Goal: Task Accomplishment & Management: Use online tool/utility

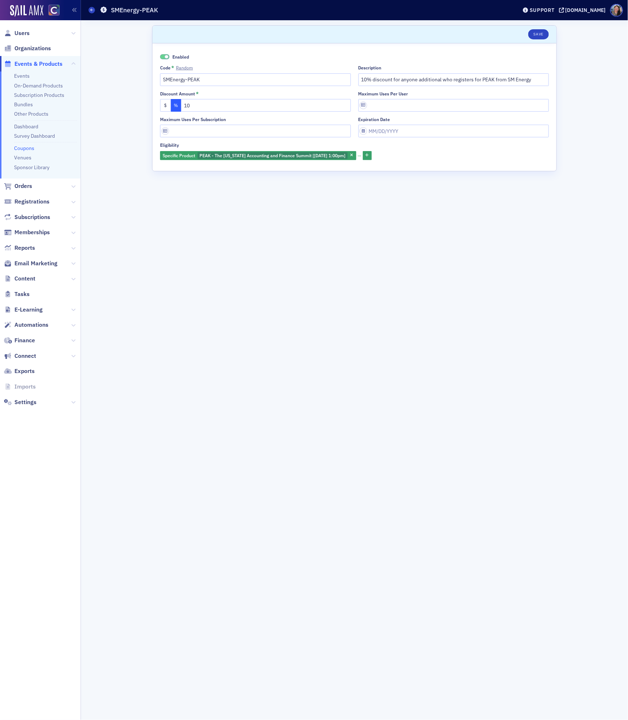
click at [537, 27] on header "Save" at bounding box center [354, 35] width 404 height 18
click at [539, 33] on button "Save" at bounding box center [538, 34] width 21 height 10
click at [25, 31] on span "Users" at bounding box center [21, 33] width 15 height 8
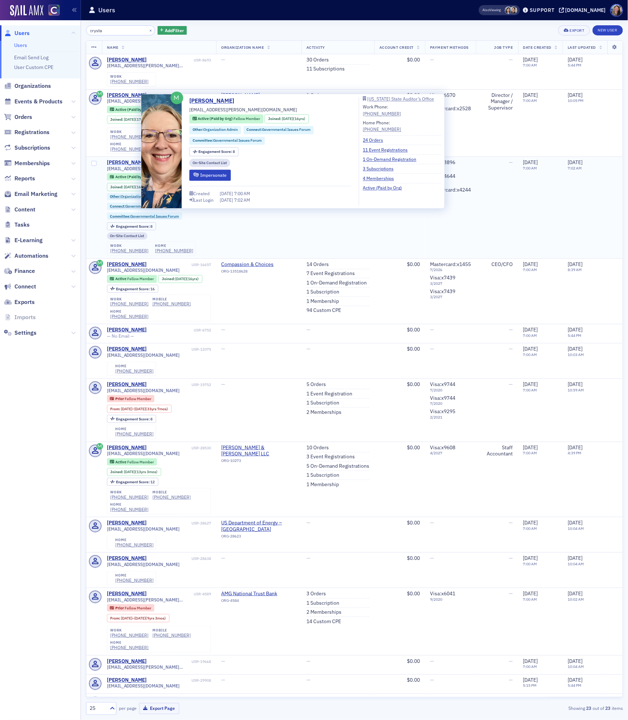
type input "crysta"
click at [125, 159] on div "Crystal Dorsey" at bounding box center [127, 162] width 40 height 7
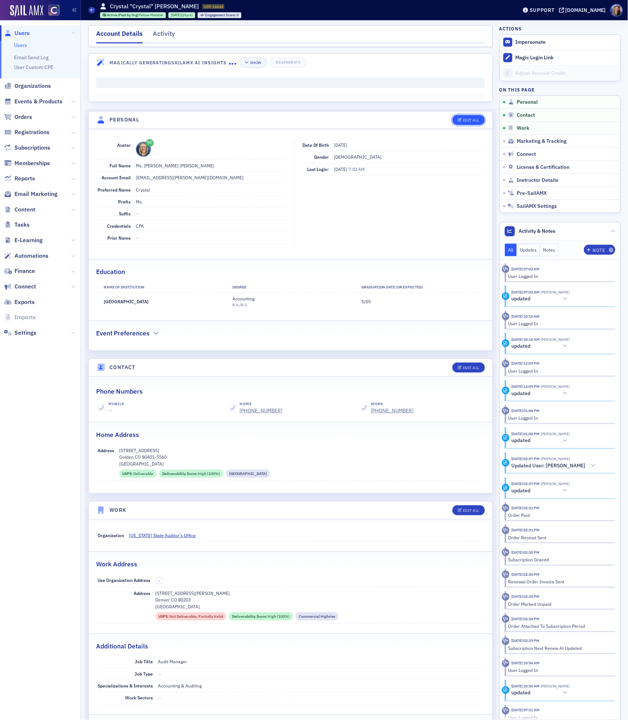
click at [465, 121] on div "Edit All" at bounding box center [471, 120] width 17 height 4
select select "US"
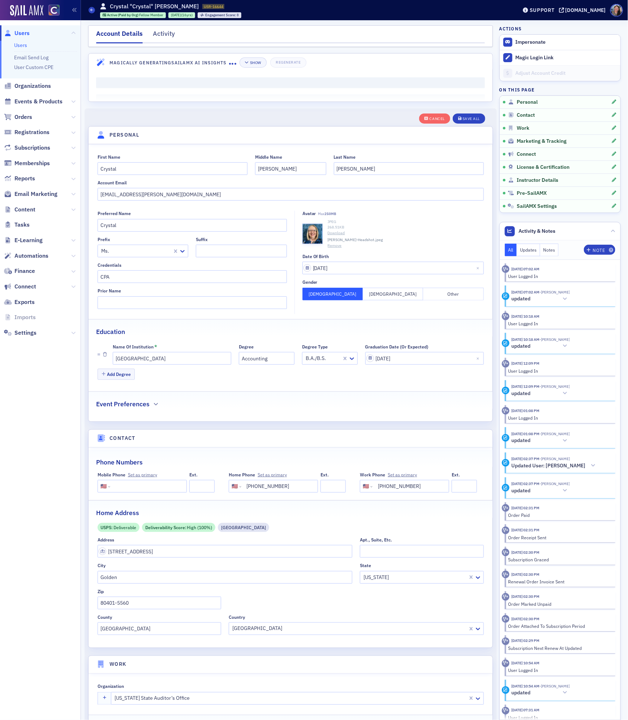
scroll to position [85, 0]
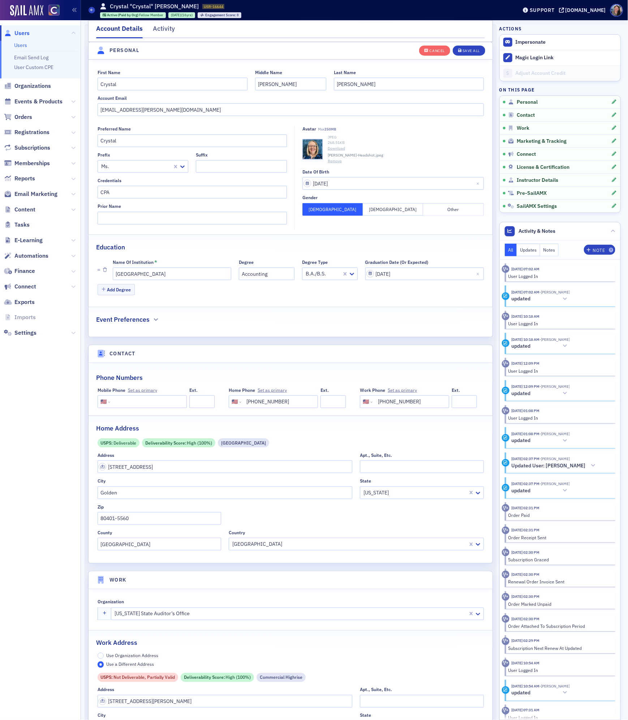
click at [338, 156] on div "JPEG 268.51 KB Download Crystal-Dorsey-Headshot.jpeg Remove" at bounding box center [406, 149] width 156 height 30
click at [337, 160] on button "Remove" at bounding box center [335, 161] width 14 height 6
click at [478, 49] on div "Save All" at bounding box center [470, 51] width 17 height 4
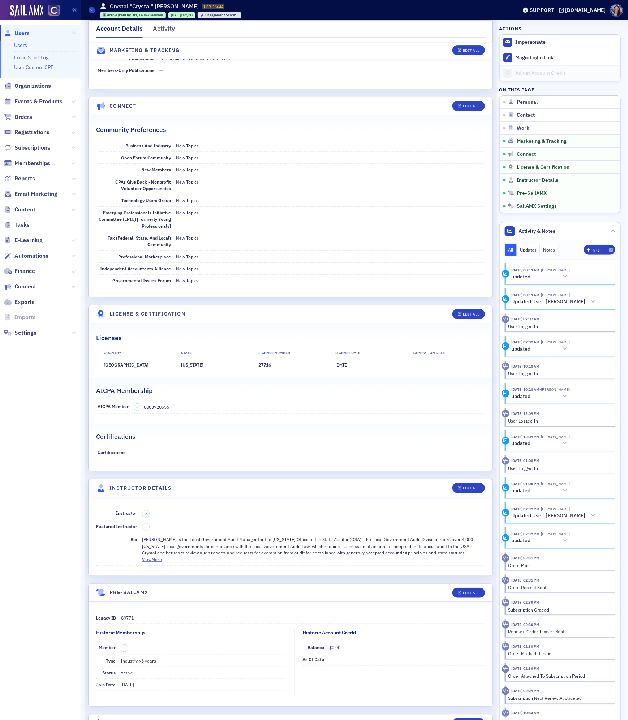
scroll to position [1147, 0]
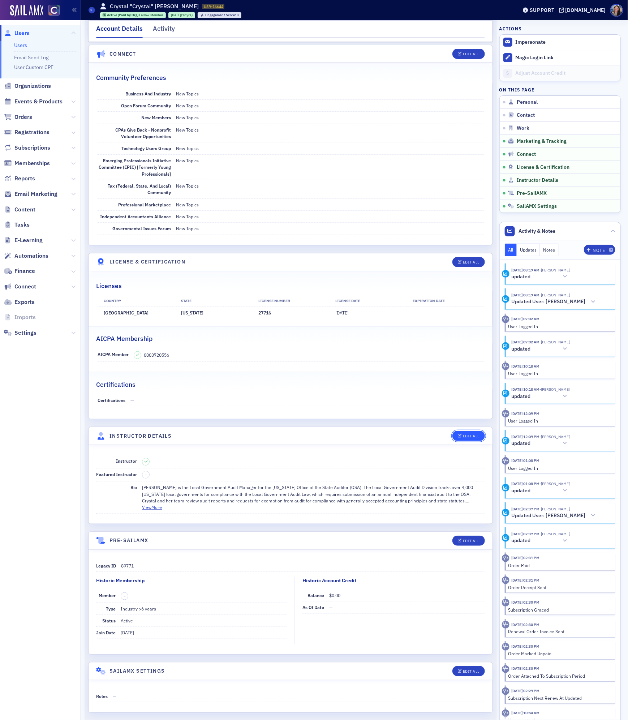
click at [472, 438] on div "Edit All" at bounding box center [471, 436] width 17 height 4
select select "US"
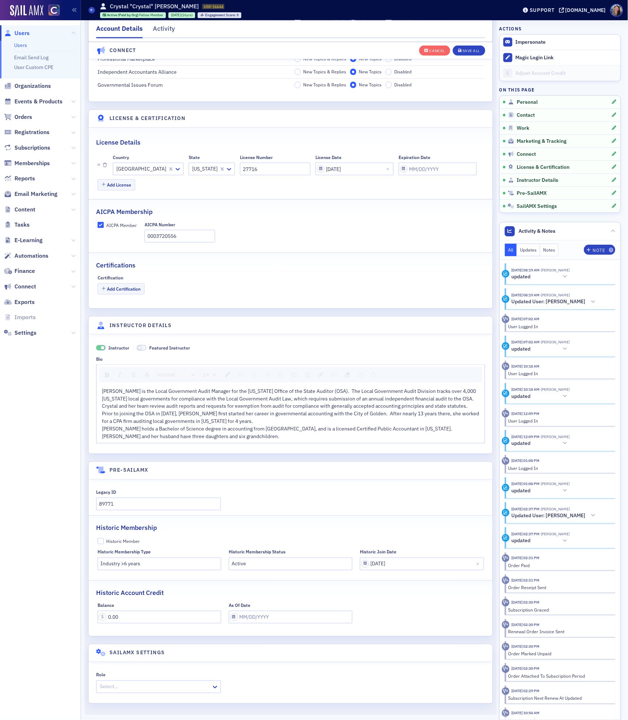
scroll to position [1508, 0]
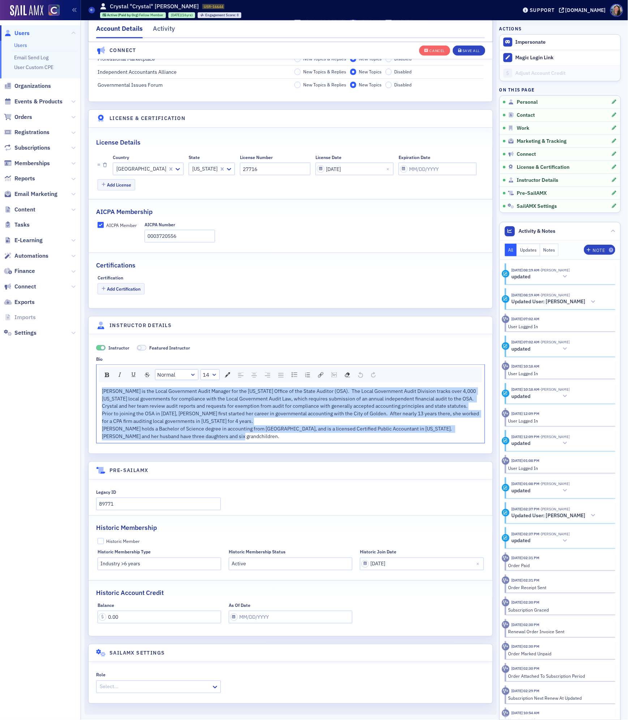
drag, startPoint x: 209, startPoint y: 436, endPoint x: -5, endPoint y: 321, distance: 242.7
click at [0, 321] on html "Users Users Email Send Log User Custom CPE Organizations Events & Products Orde…" at bounding box center [314, 360] width 628 height 720
drag, startPoint x: 213, startPoint y: 433, endPoint x: 85, endPoint y: 380, distance: 138.7
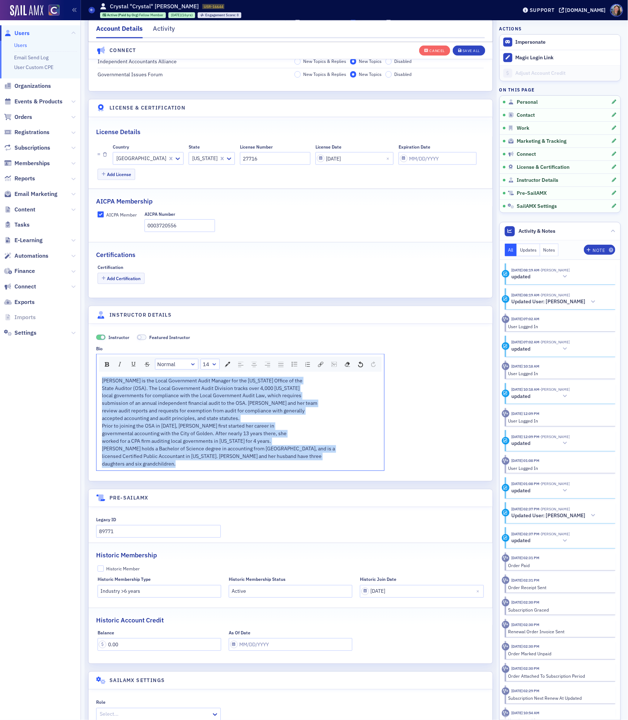
drag, startPoint x: 186, startPoint y: 472, endPoint x: 40, endPoint y: 363, distance: 183.0
click at [40, 363] on div "Users Users Email Send Log User Custom CPE Organizations Events & Products Orde…" at bounding box center [314, 360] width 628 height 720
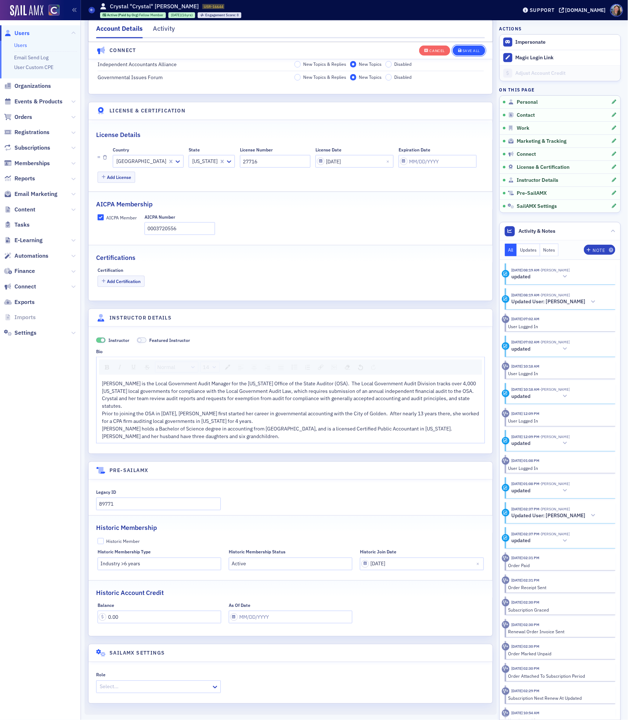
click at [470, 49] on div "Save All" at bounding box center [470, 51] width 17 height 4
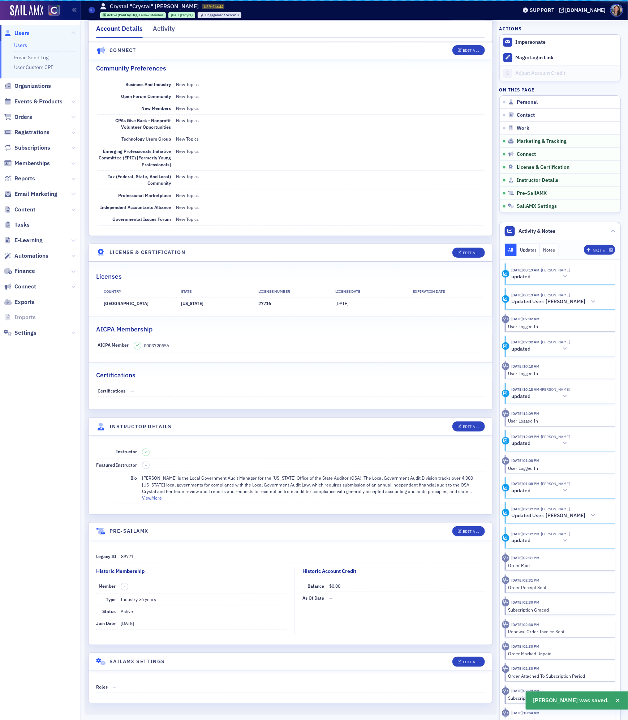
scroll to position [1173, 0]
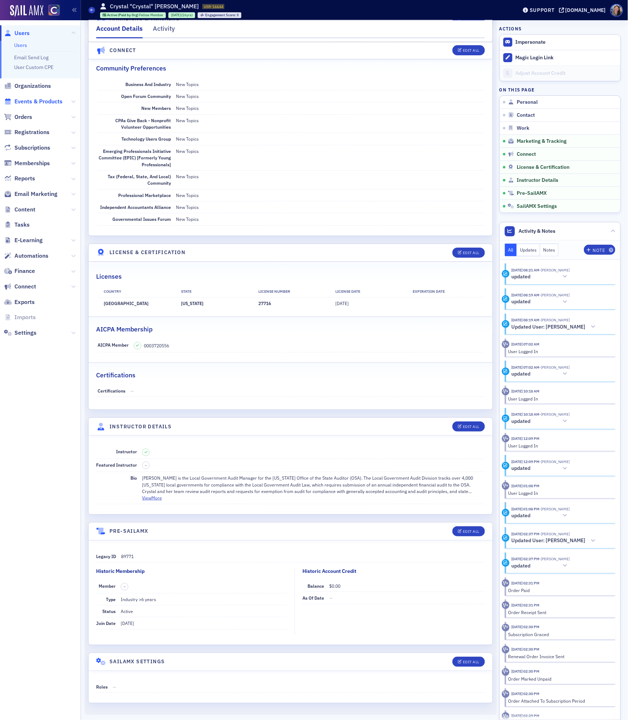
click at [44, 102] on span "Events & Products" at bounding box center [38, 102] width 48 height 8
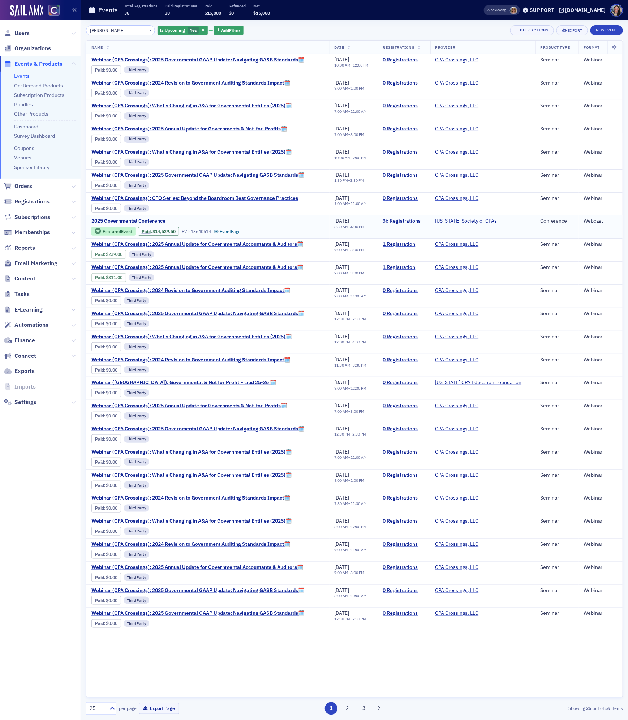
type input "gover"
click at [121, 224] on span "2025 Governmental Conference" at bounding box center [151, 221] width 121 height 7
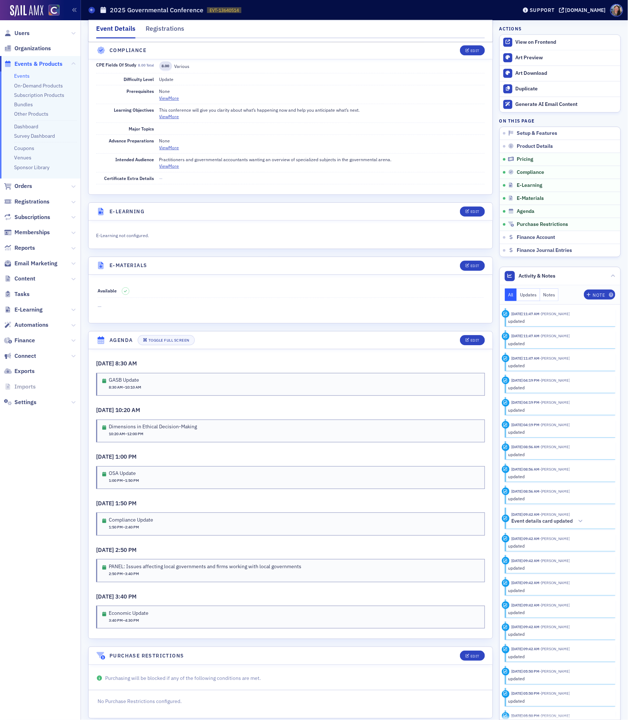
scroll to position [865, 0]
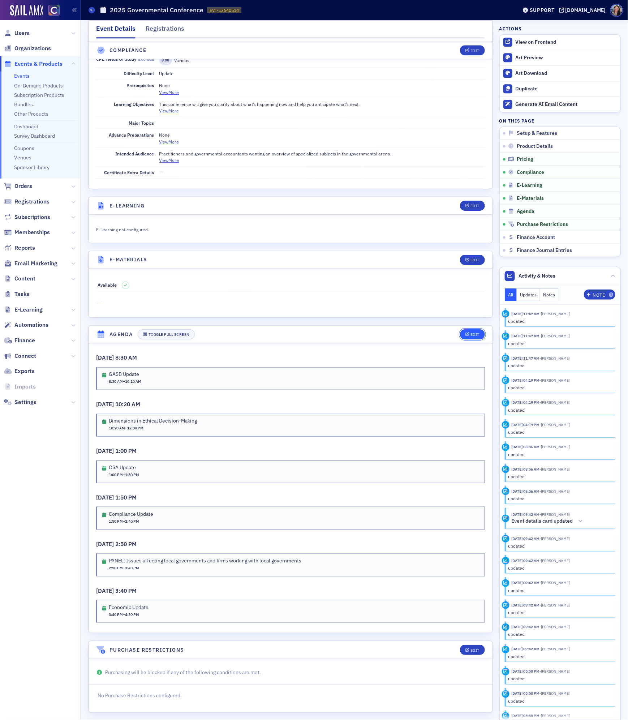
click at [476, 339] on button "Edit" at bounding box center [472, 334] width 25 height 10
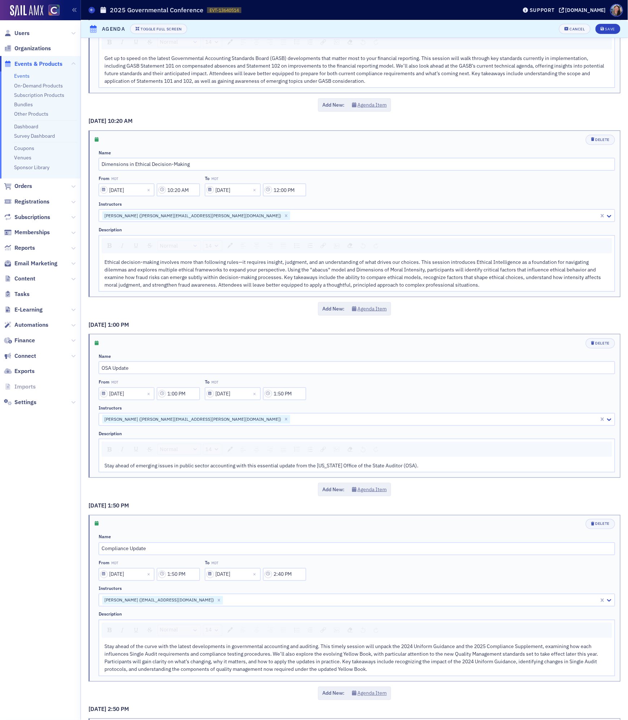
scroll to position [181, 0]
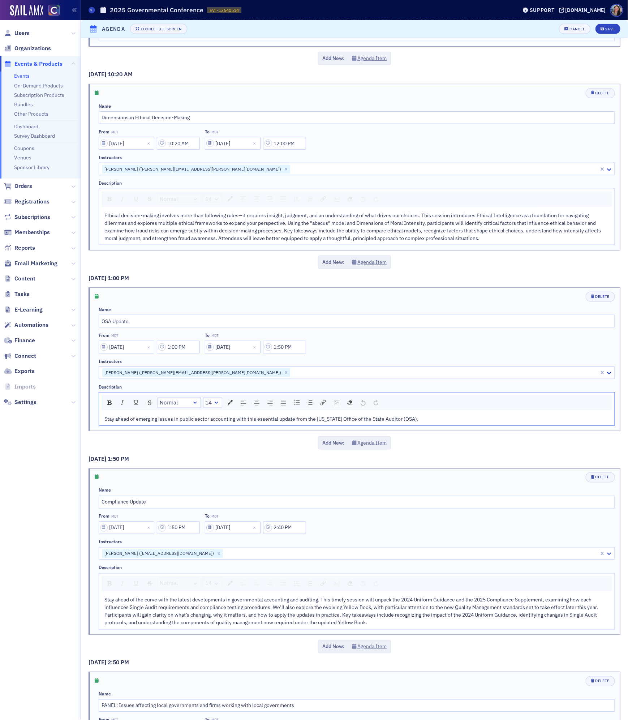
click at [216, 422] on span "Stay ahead of emerging issues in public sector accounting with this essential u…" at bounding box center [261, 418] width 314 height 7
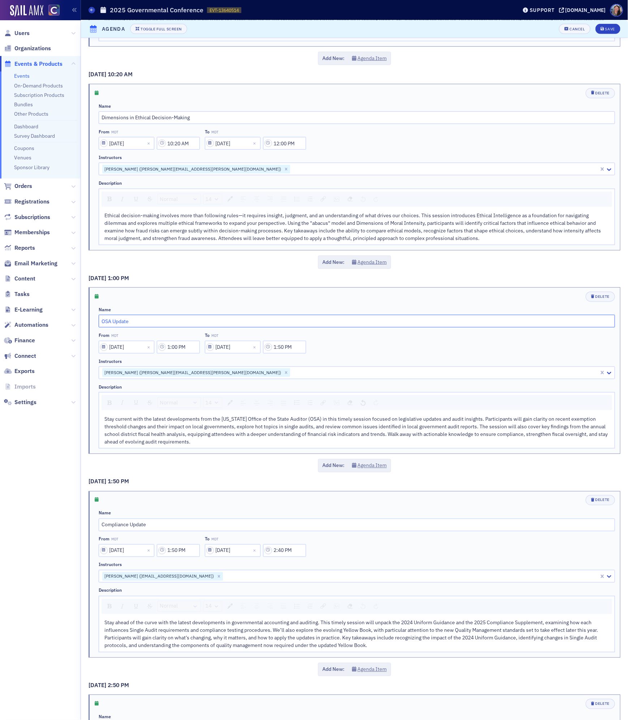
click at [162, 327] on input "OSA Update" at bounding box center [357, 321] width 516 height 13
paste input "egislative Changes, Audit Reviews, and Fiscal Health Insights"
click at [134, 325] on input "OSA Update - egislative Changes, Audit Reviews, and Fiscal Health Insights" at bounding box center [357, 321] width 516 height 13
type input "OSA Update - Legislative Changes, Audit Reviews, and Fiscal Health Insights"
click at [612, 30] on div "Save" at bounding box center [610, 29] width 10 height 4
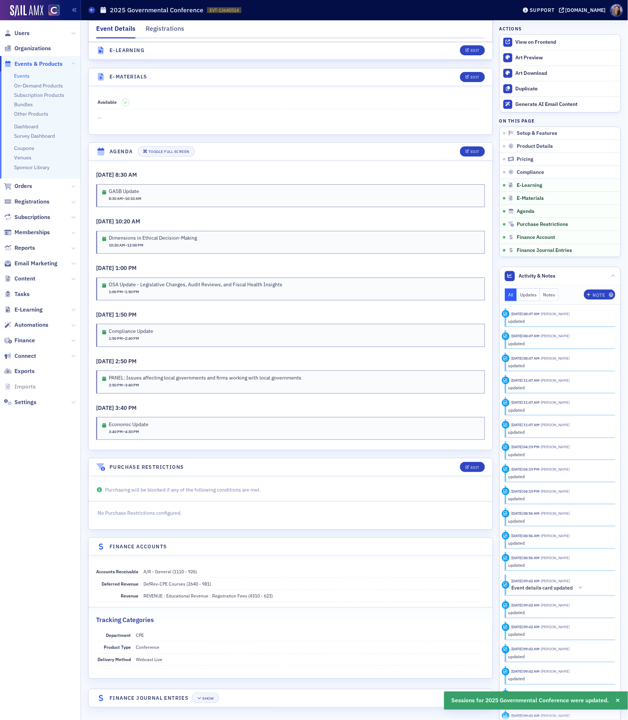
scroll to position [1062, 0]
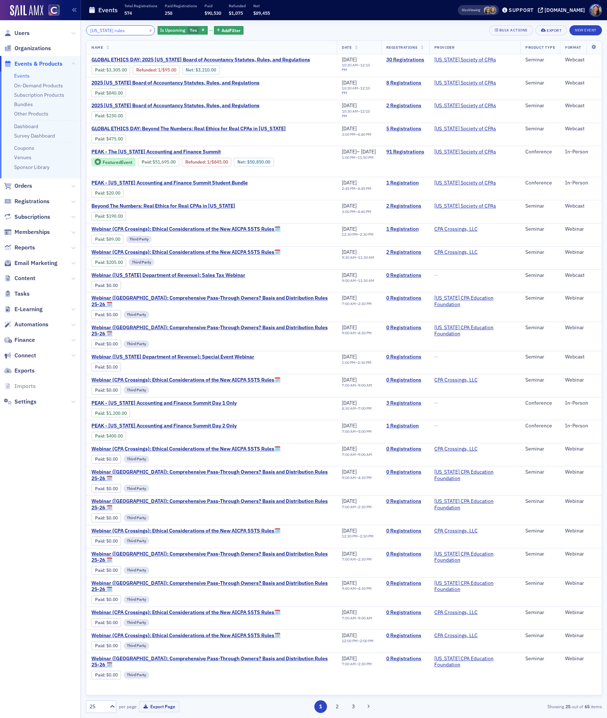
click at [123, 31] on input "colorado rules" at bounding box center [120, 30] width 69 height 10
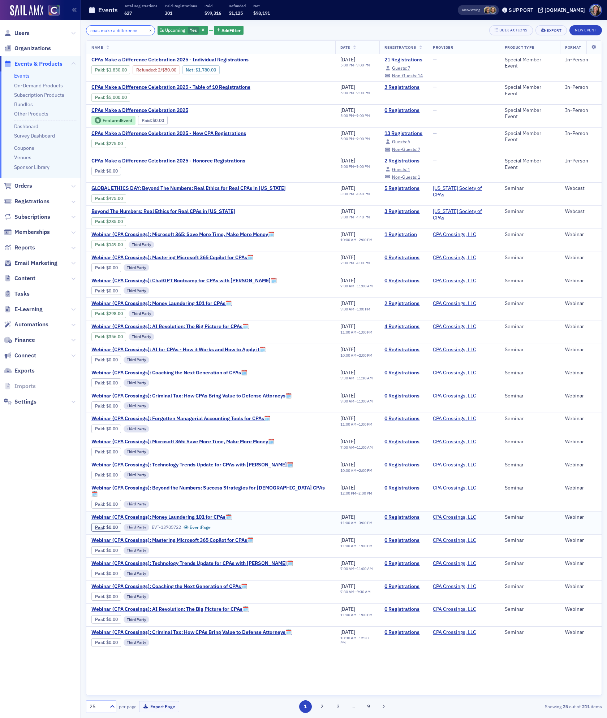
type input "cpas make a difference"
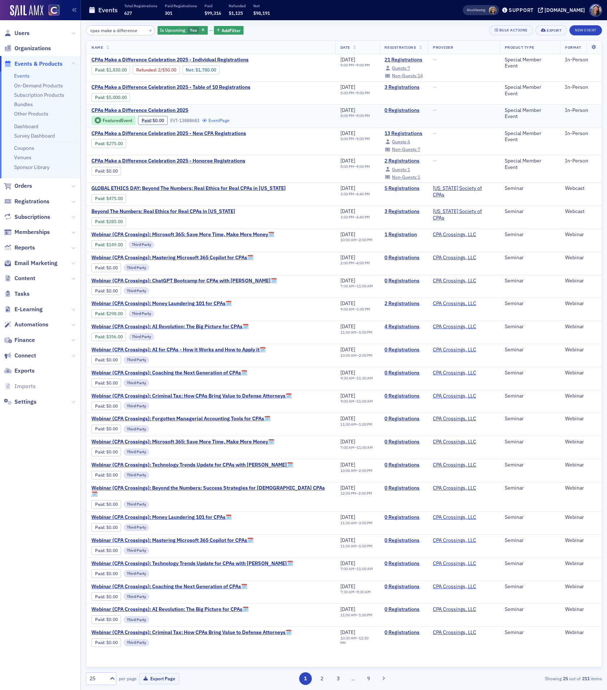
click at [219, 121] on link "Event Page" at bounding box center [215, 120] width 27 height 5
click at [26, 245] on span "Reports" at bounding box center [24, 248] width 21 height 8
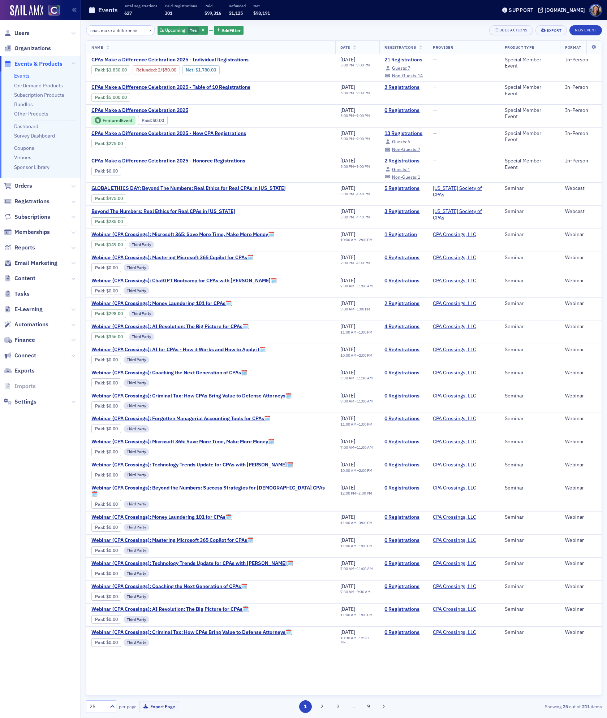
click at [129, 27] on input "cpas make a difference" at bounding box center [120, 30] width 69 height 10
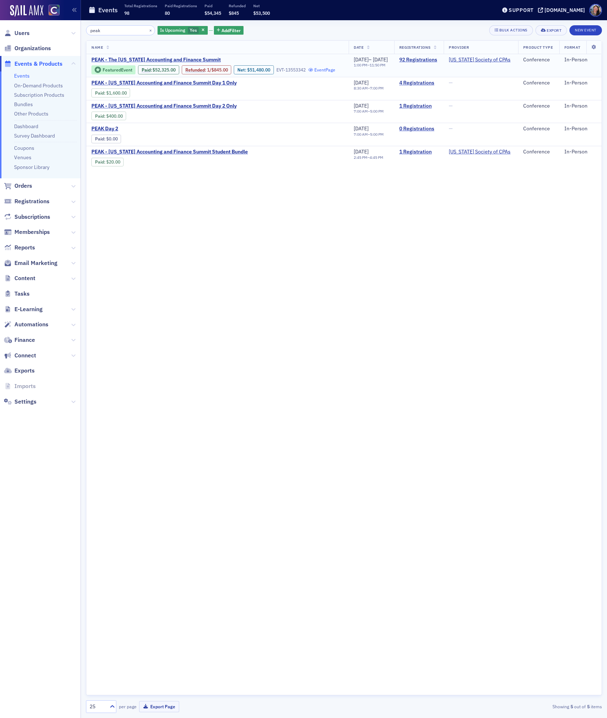
type input "peak"
click at [308, 73] on link "Event Page" at bounding box center [321, 69] width 27 height 5
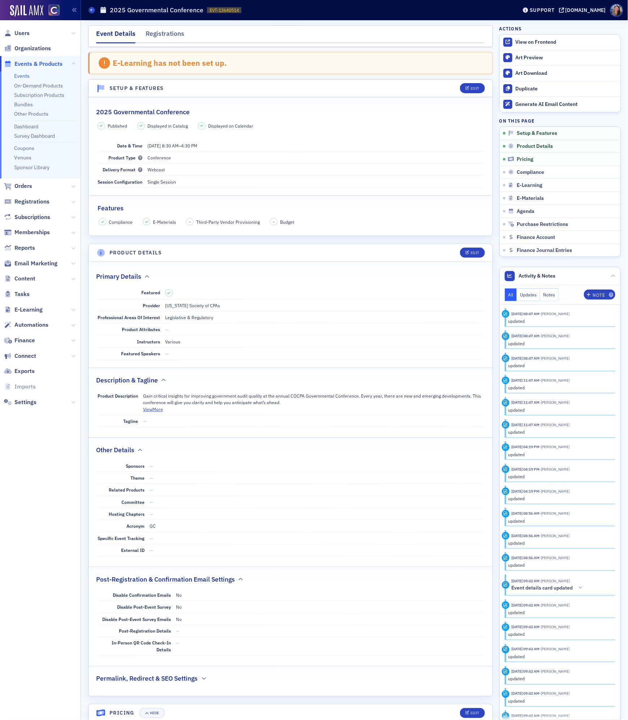
click at [19, 75] on link "Events" at bounding box center [22, 76] width 16 height 7
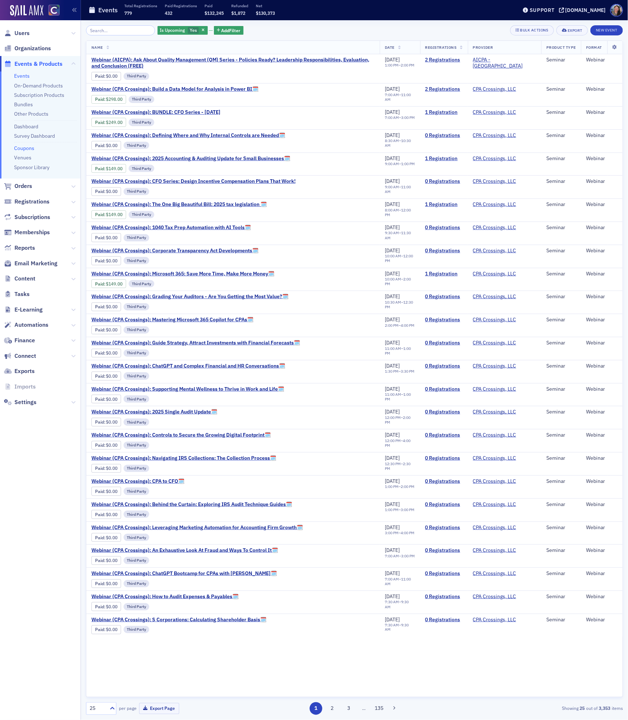
click at [19, 147] on link "Coupons" at bounding box center [24, 148] width 20 height 7
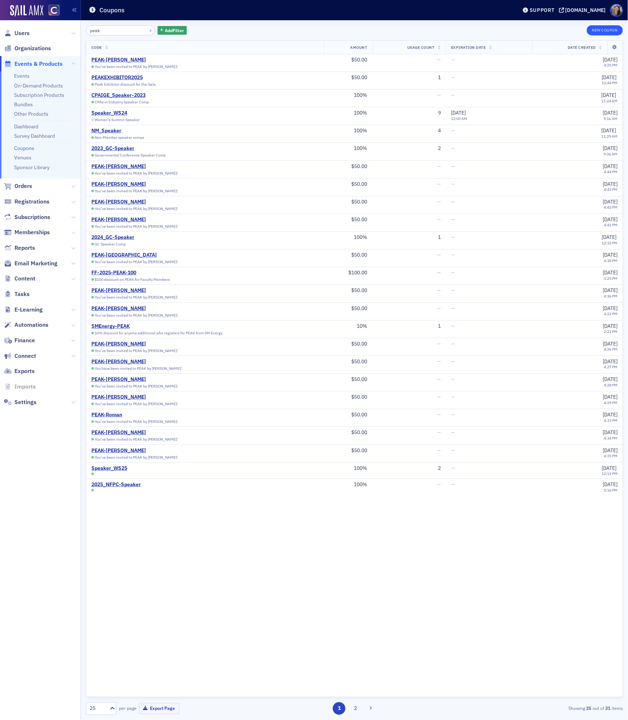
type input "peak"
click at [607, 29] on button "New Coupon" at bounding box center [605, 30] width 36 height 10
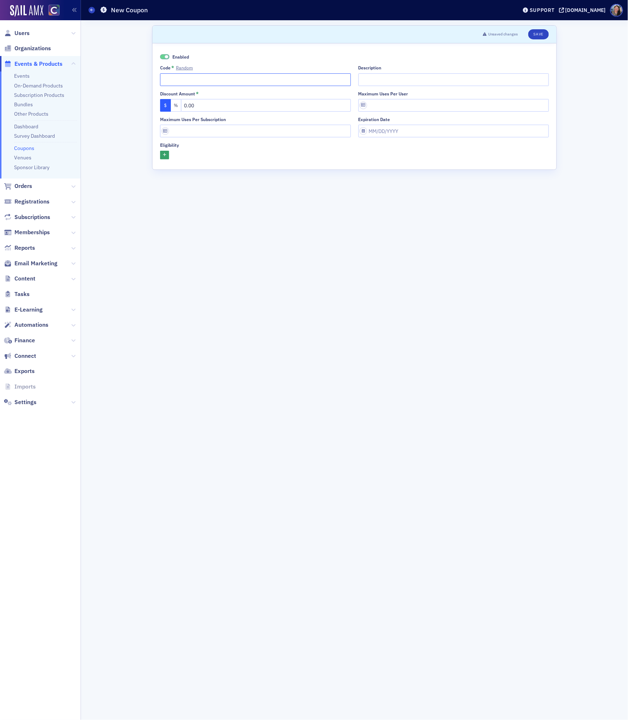
click at [261, 80] on input "Code * Random" at bounding box center [255, 79] width 191 height 13
type input "PEAKEBCoupon"
click at [391, 111] on input "Maximum uses per user" at bounding box center [453, 105] width 191 height 13
click at [279, 102] on input "0.00" at bounding box center [266, 105] width 170 height 13
click at [278, 105] on input "0.00" at bounding box center [266, 105] width 170 height 13
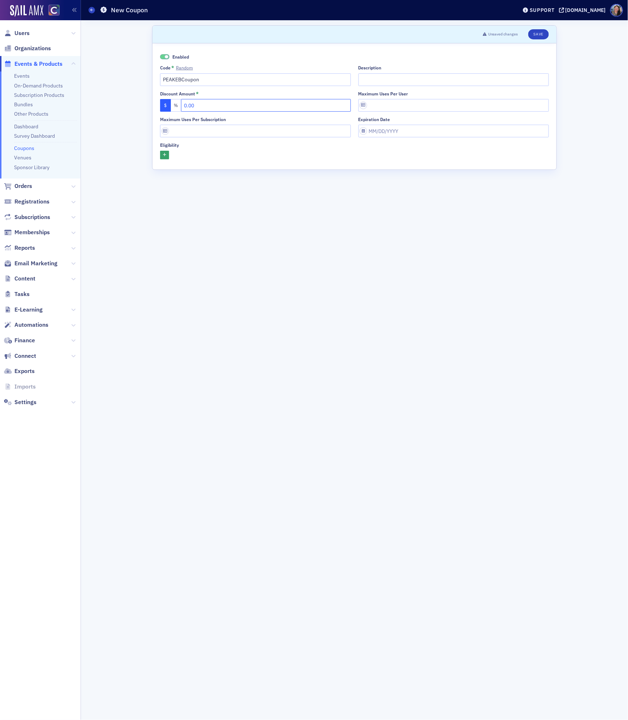
click at [278, 105] on input "0.00" at bounding box center [266, 105] width 170 height 13
type input "50.00"
click at [381, 161] on div "Enabled Code * Random PEAKEBCoupon Description Discount Amount * $ % 50.00 Maxi…" at bounding box center [354, 106] width 404 height 126
click at [165, 155] on icon "button" at bounding box center [164, 155] width 3 height 4
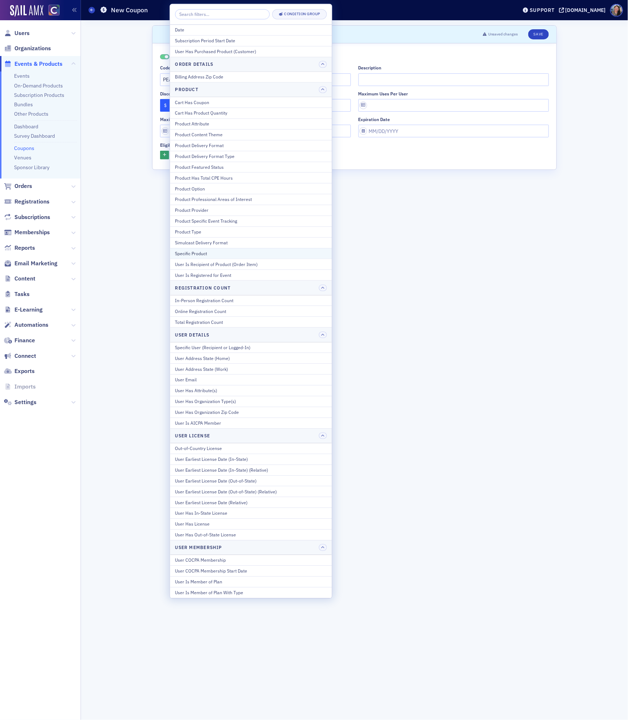
click at [216, 256] on div "Specific Product" at bounding box center [251, 253] width 152 height 7
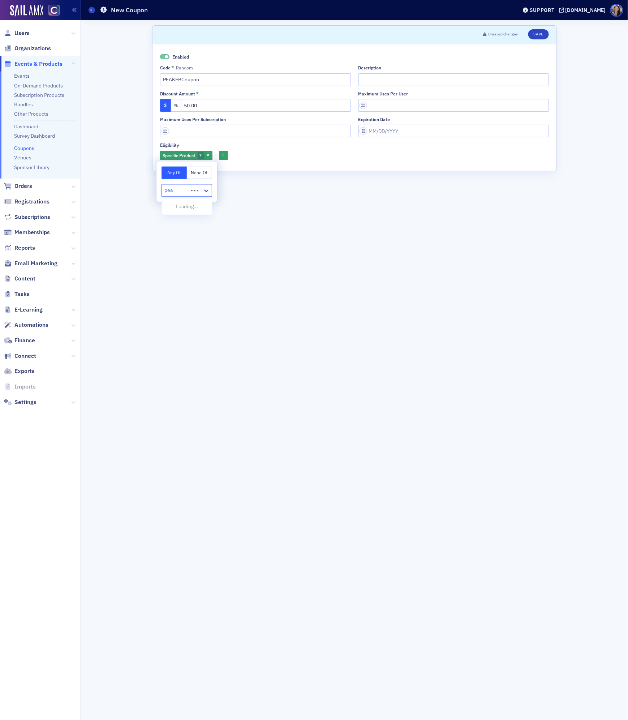
type input "peak"
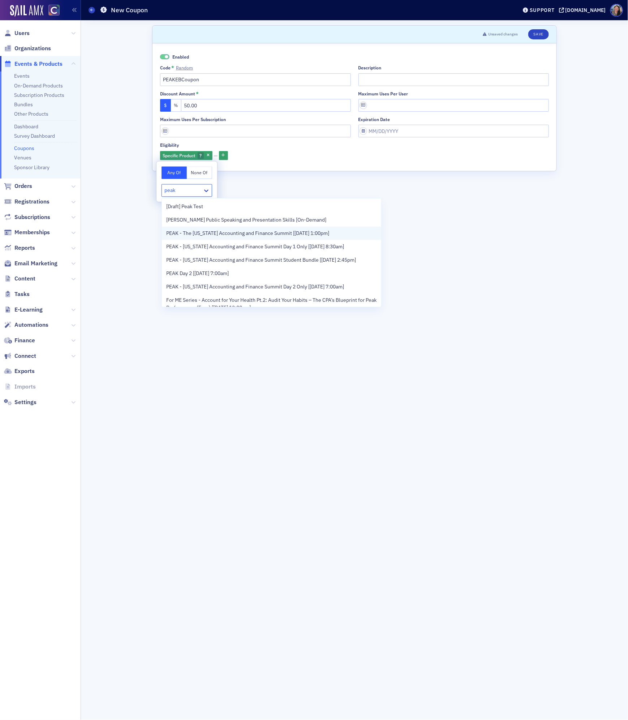
click at [188, 236] on span "PEAK - The Colorado Accounting and Finance Summit [11/11/2025 1:00pm]" at bounding box center [247, 233] width 163 height 8
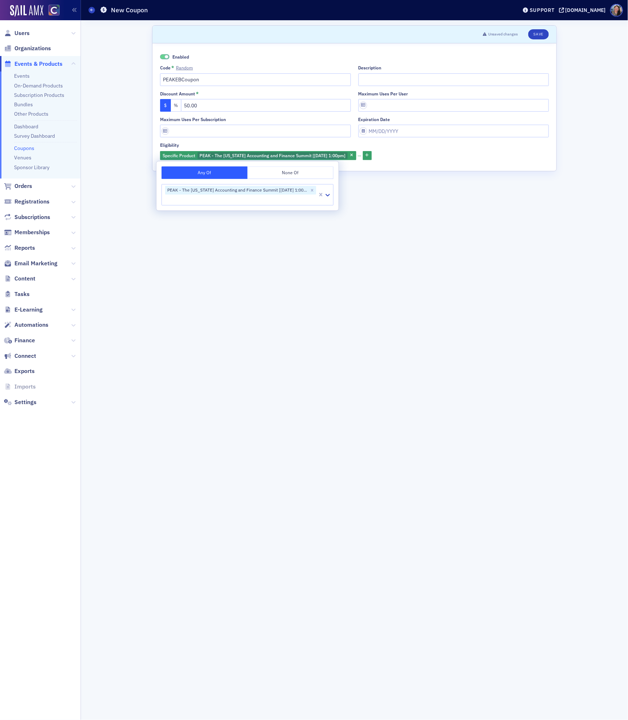
click at [347, 290] on form "Scroll to Unsaved changes Save Enabled Code * Random PEAKEBCoupon Description D…" at bounding box center [354, 369] width 405 height 689
click at [534, 34] on button "Save" at bounding box center [538, 34] width 21 height 10
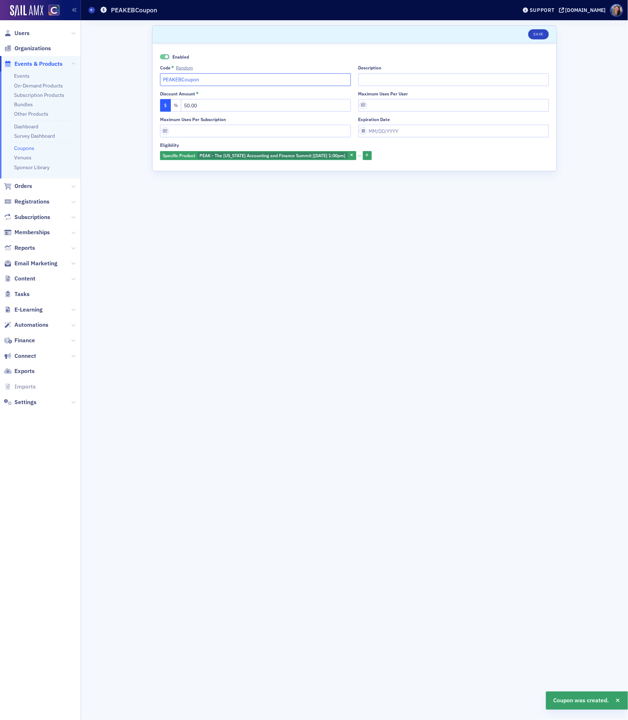
click at [253, 80] on input "PEAKEBCoupon" at bounding box center [255, 79] width 191 height 13
